Goal: Information Seeking & Learning: Learn about a topic

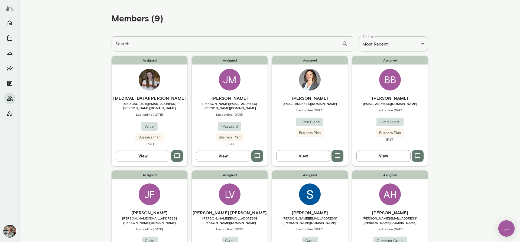
scroll to position [136, 0]
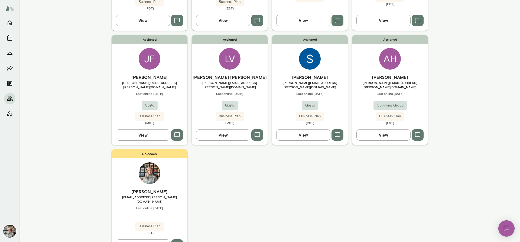
click at [389, 129] on button "View" at bounding box center [384, 134] width 54 height 11
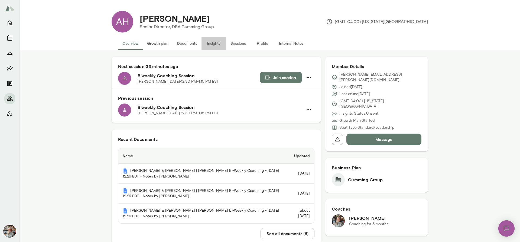
click at [210, 43] on button "Insights" at bounding box center [214, 43] width 24 height 13
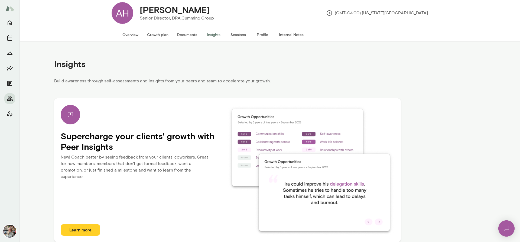
scroll to position [13, 0]
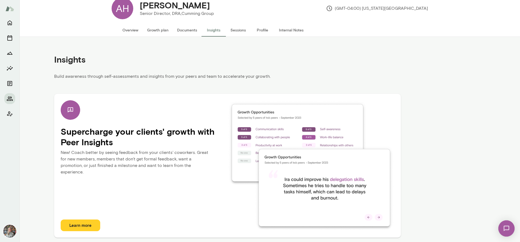
click at [86, 226] on button "Learn more" at bounding box center [81, 225] width 40 height 11
